Goal: Information Seeking & Learning: Learn about a topic

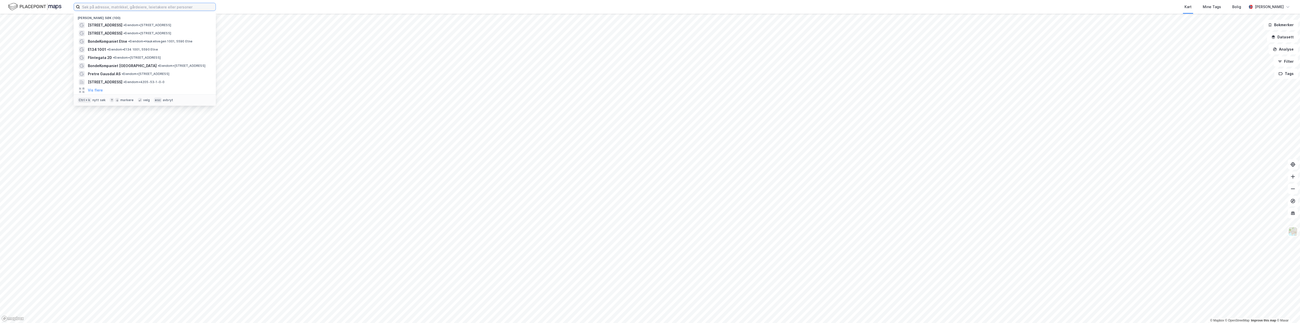
click at [103, 6] on input at bounding box center [148, 7] width 136 height 8
paste input "RANDSFJORDMUSEET AS"
type input "RANDSFJORDMUSEET AS"
click at [159, 26] on span "Randsfjordmuseet as" at bounding box center [147, 25] width 39 height 6
